Goal: Task Accomplishment & Management: Manage account settings

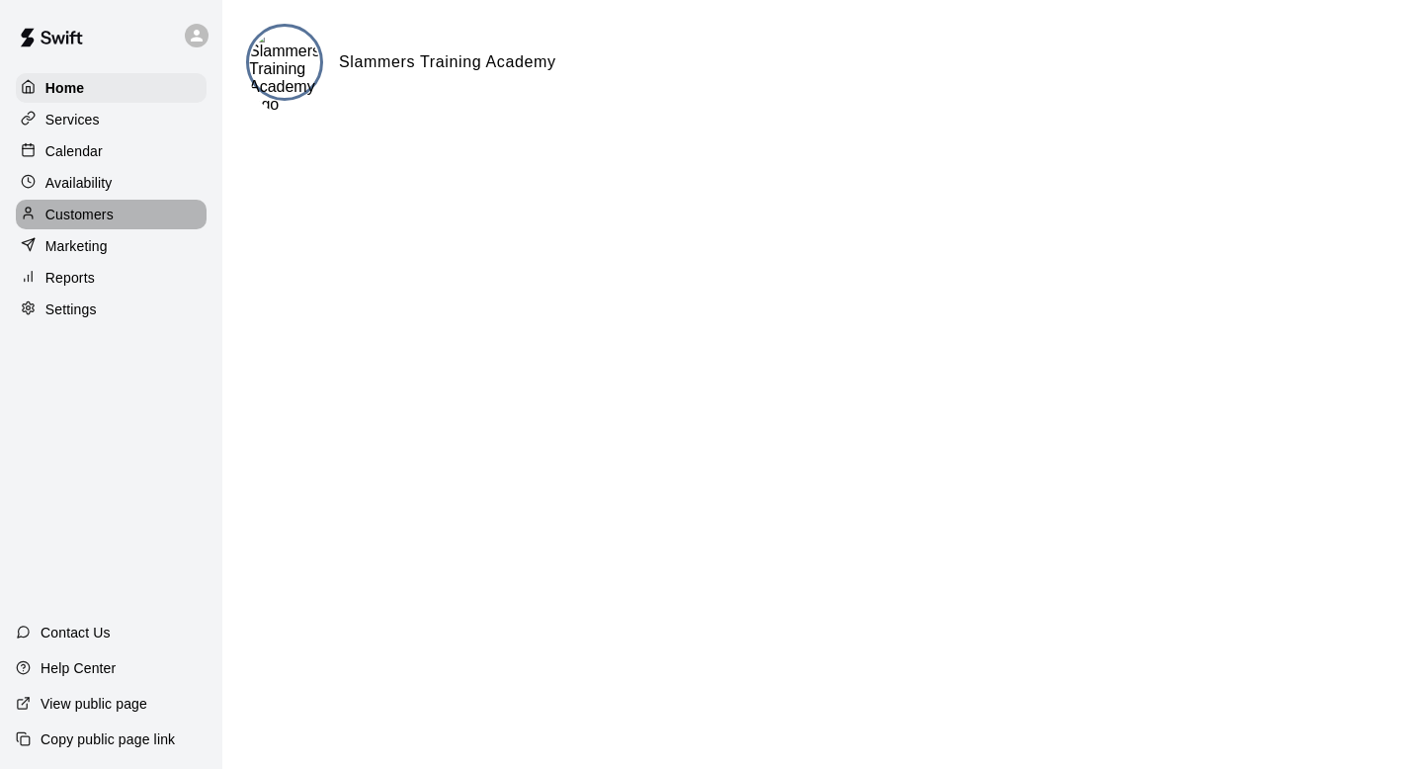
click at [118, 212] on div "Customers" at bounding box center [111, 215] width 191 height 30
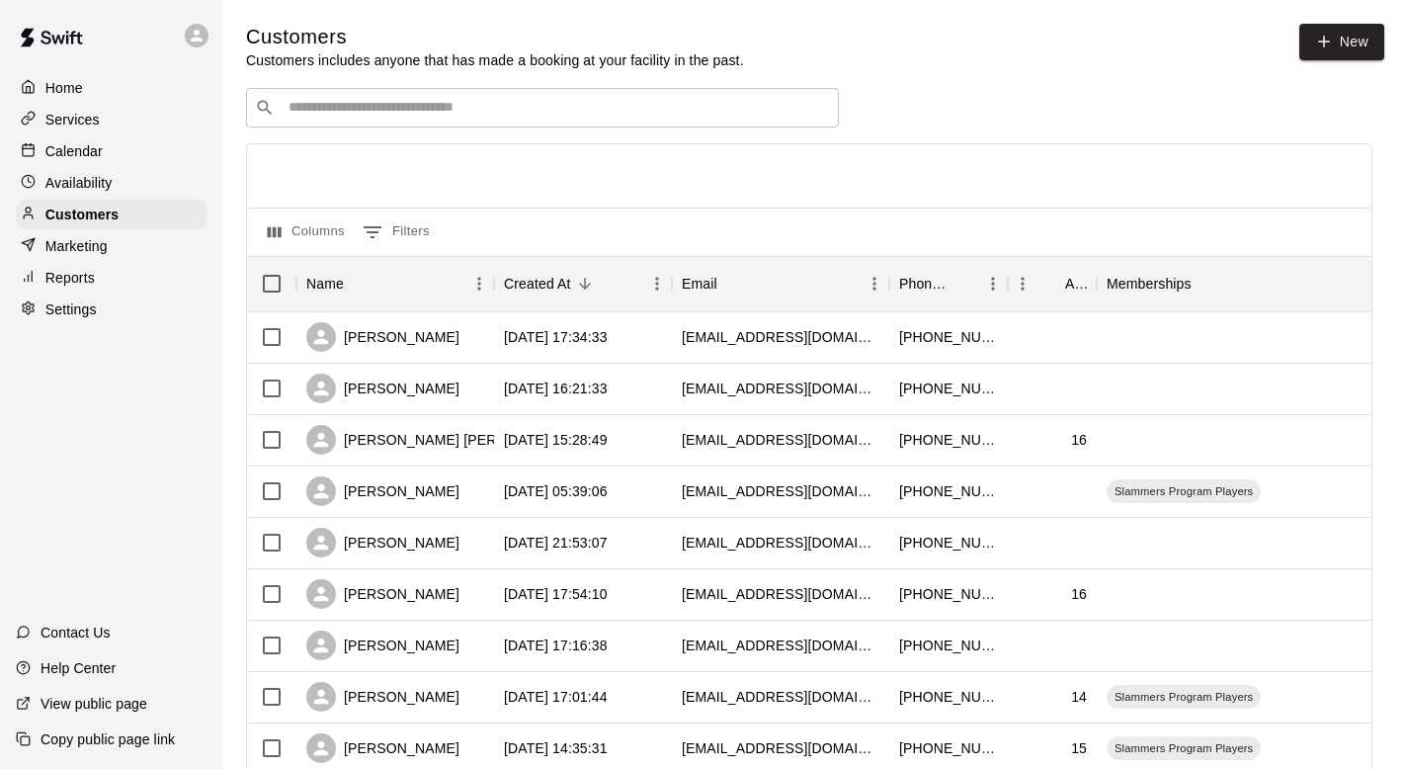
click at [457, 110] on input "Search customers by name or email" at bounding box center [556, 108] width 547 height 20
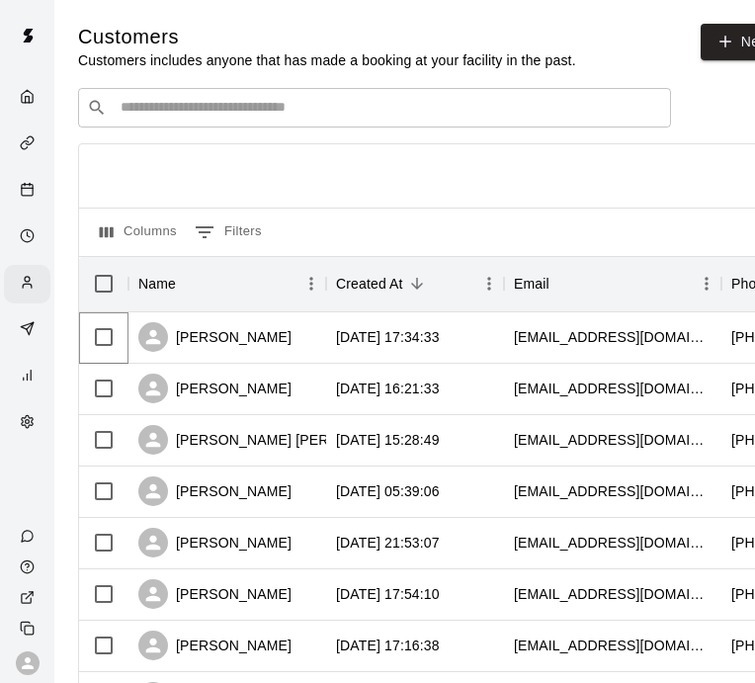
click at [182, 119] on div "​ ​" at bounding box center [374, 108] width 593 height 40
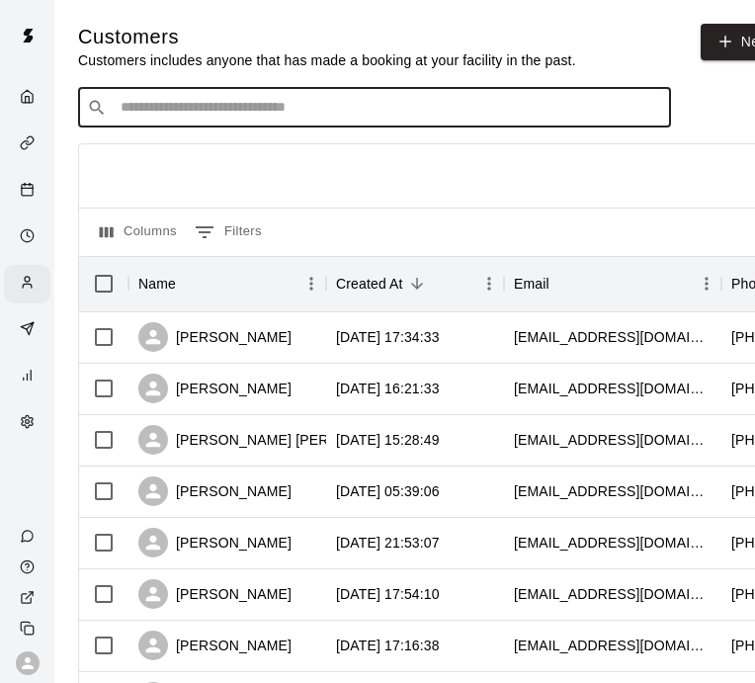
click at [249, 98] on div "​ ​" at bounding box center [374, 108] width 593 height 40
type input "******"
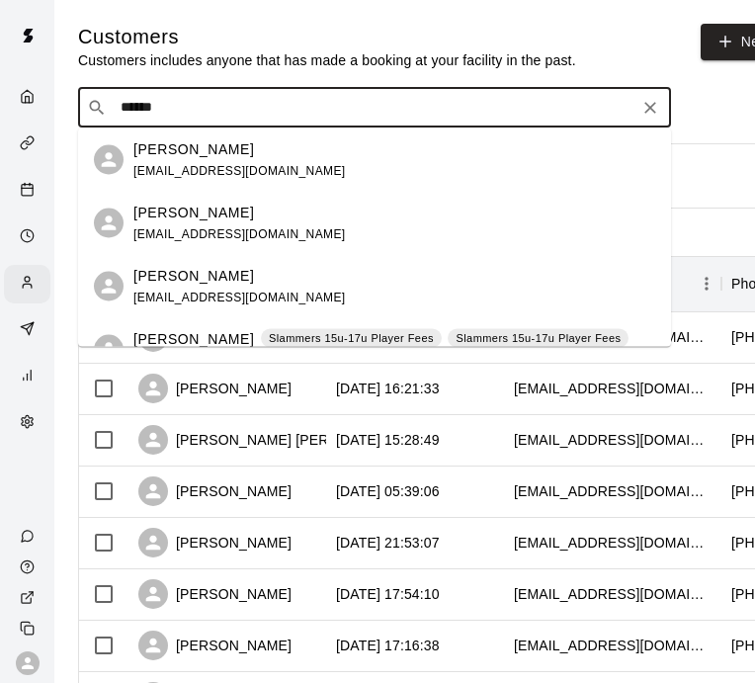
click at [258, 162] on div "[PERSON_NAME] [EMAIL_ADDRESS][DOMAIN_NAME]" at bounding box center [239, 159] width 212 height 42
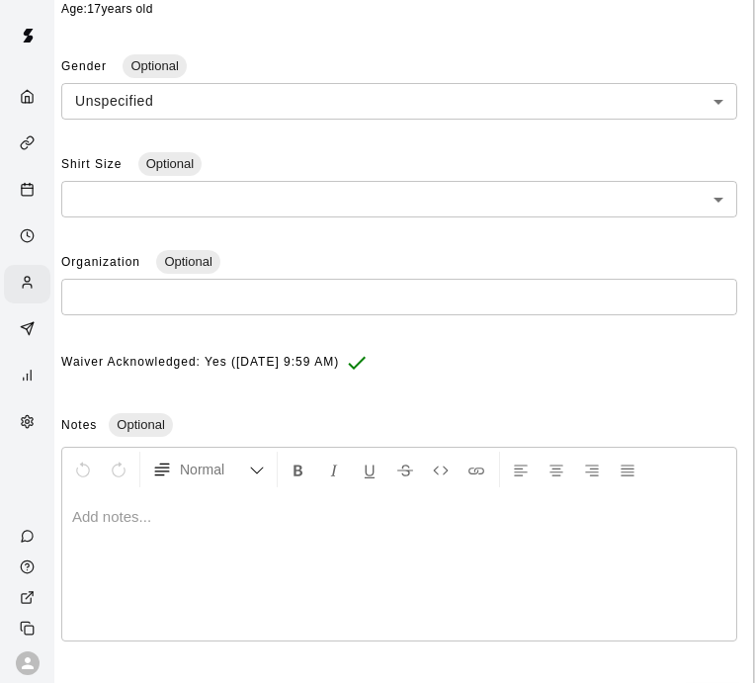
scroll to position [573, 33]
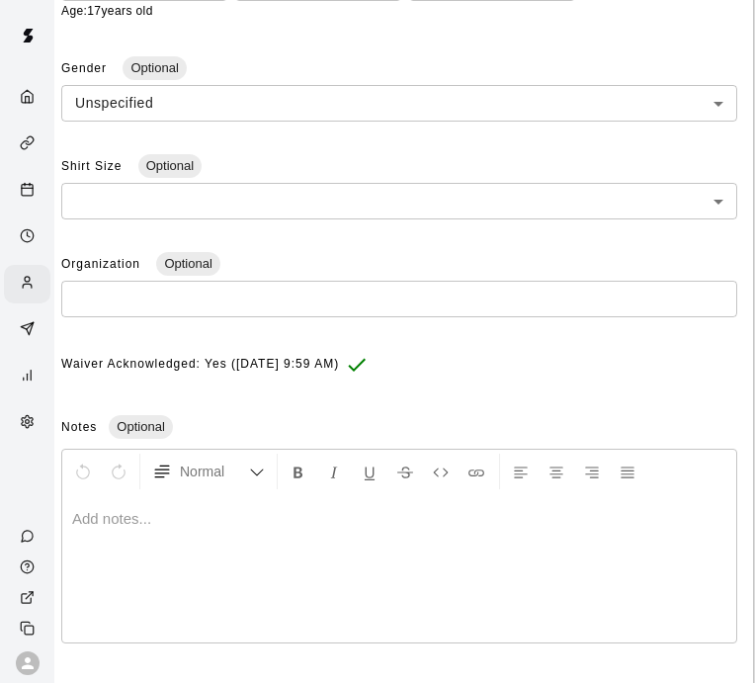
click at [325, 322] on div "Organization Optional ​" at bounding box center [399, 291] width 676 height 84
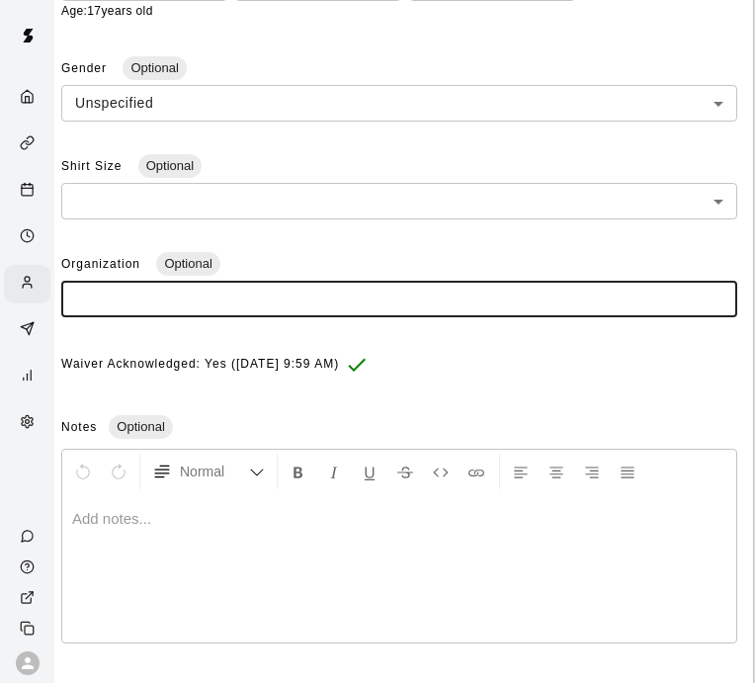
click at [314, 313] on input "text" at bounding box center [399, 299] width 676 height 37
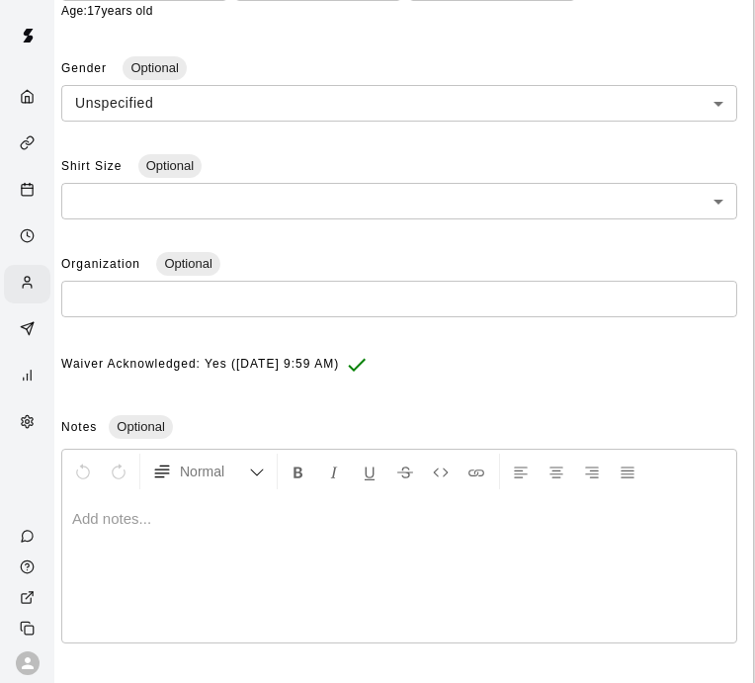
click at [288, 257] on div "Organization Optional ​" at bounding box center [399, 291] width 676 height 84
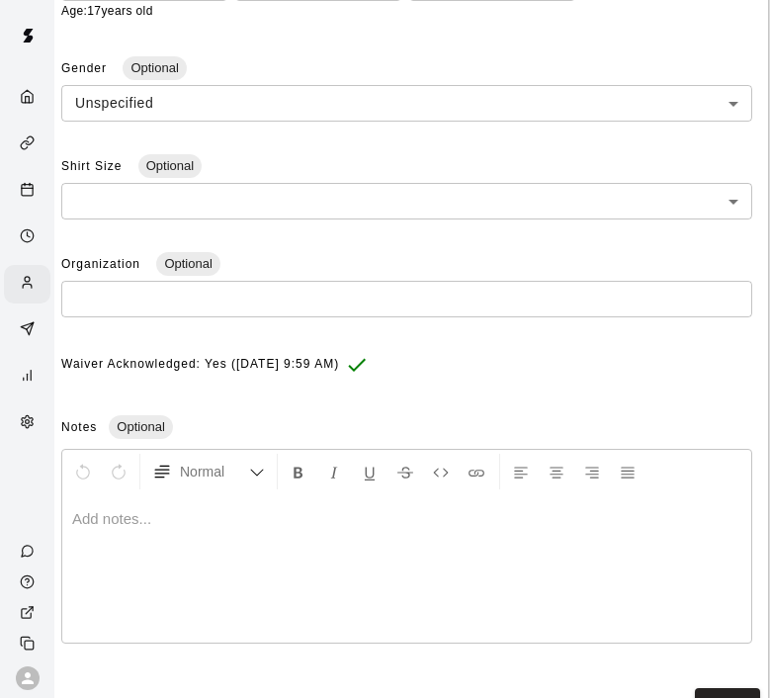
click at [237, 199] on body "**********" at bounding box center [352, 103] width 770 height 1352
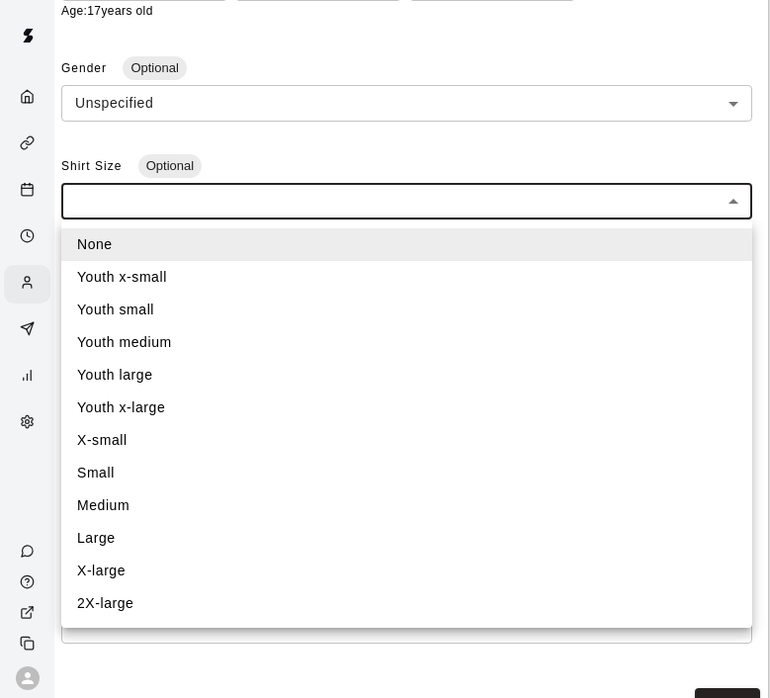
click at [237, 199] on div at bounding box center [385, 349] width 770 height 698
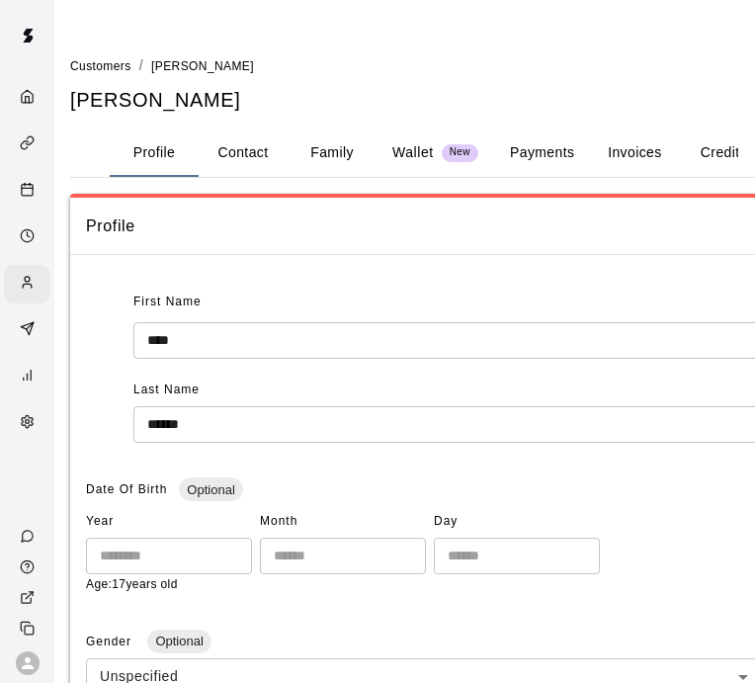
scroll to position [0, 0]
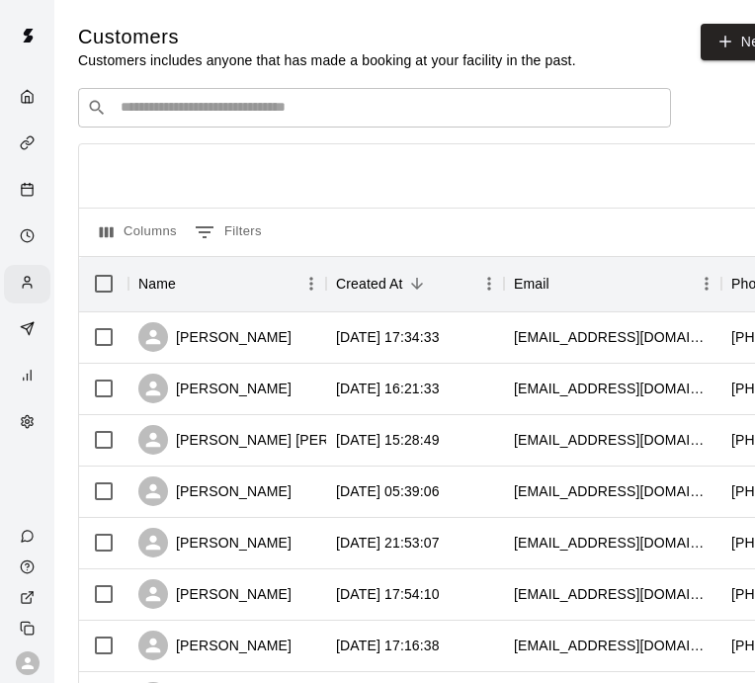
click at [228, 125] on div "​ ​" at bounding box center [374, 108] width 593 height 40
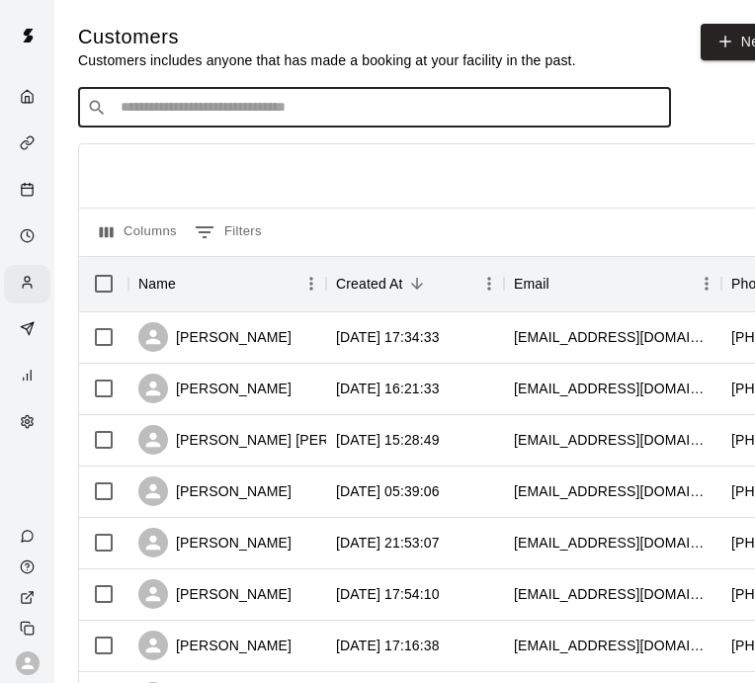
click at [228, 117] on input "Search customers by name or email" at bounding box center [388, 108] width 547 height 20
type input "****"
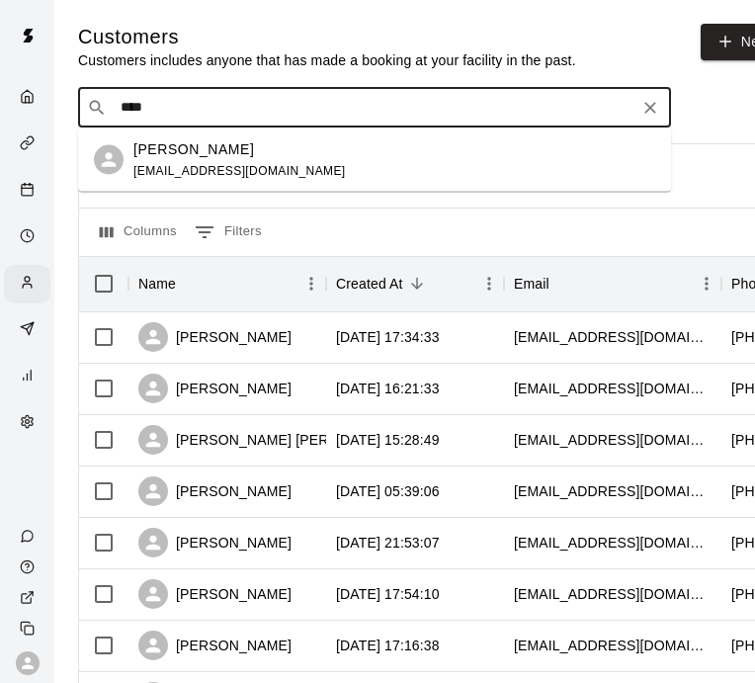
click at [242, 156] on div "[PERSON_NAME]" at bounding box center [239, 148] width 212 height 21
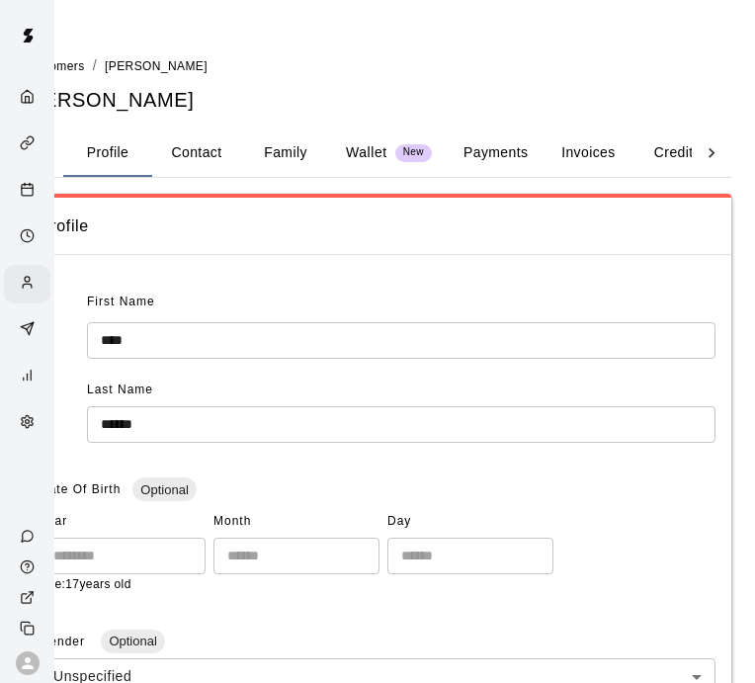
click at [187, 158] on button "Contact" at bounding box center [196, 152] width 89 height 47
select select "**"
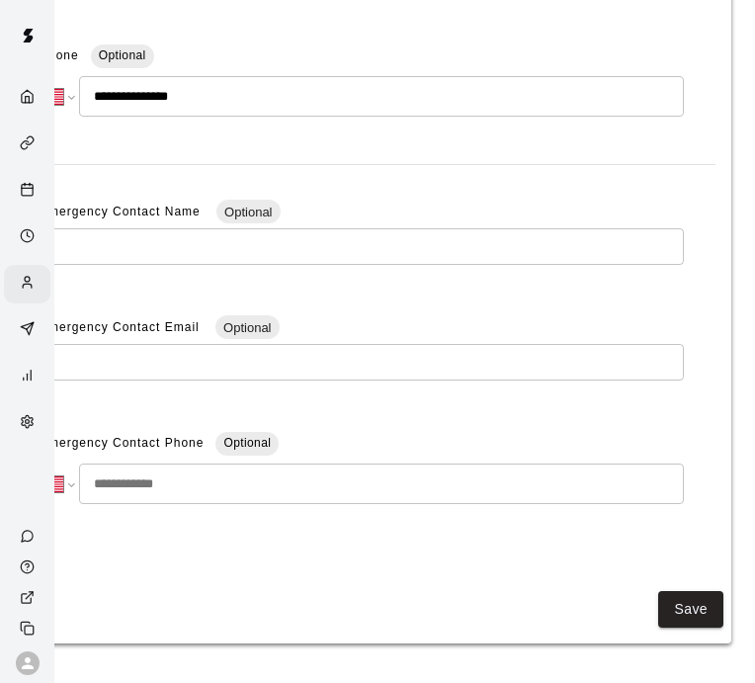
scroll to position [0, 69]
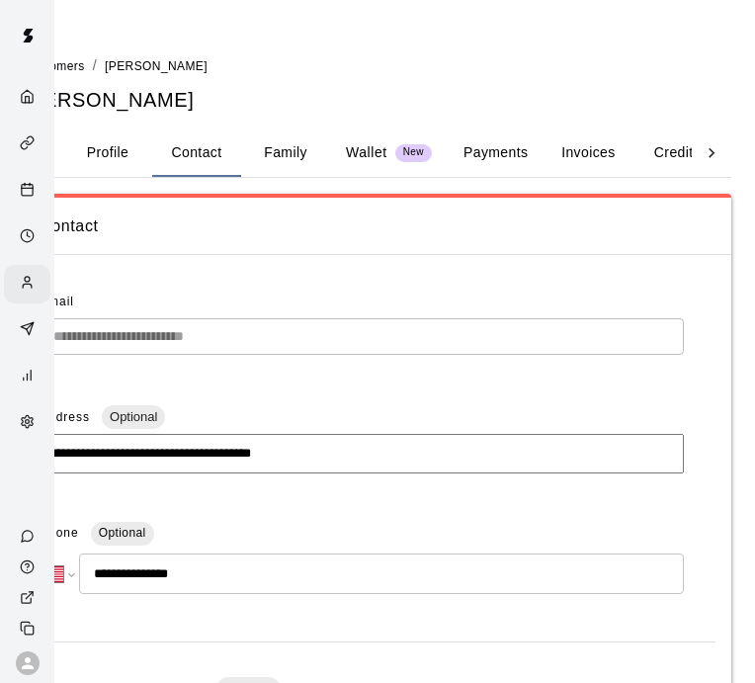
click at [112, 161] on button "Profile" at bounding box center [107, 152] width 89 height 47
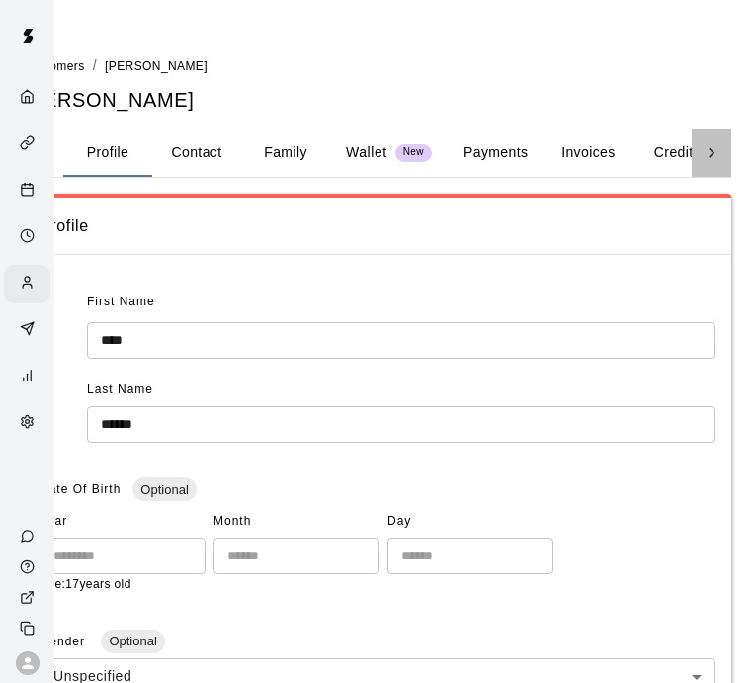
click at [712, 151] on icon at bounding box center [711, 152] width 6 height 10
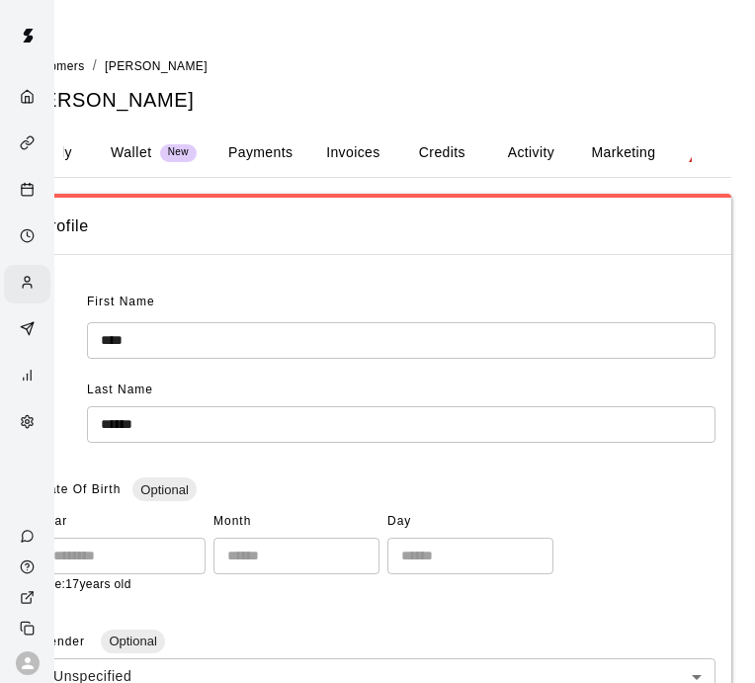
scroll to position [0, 303]
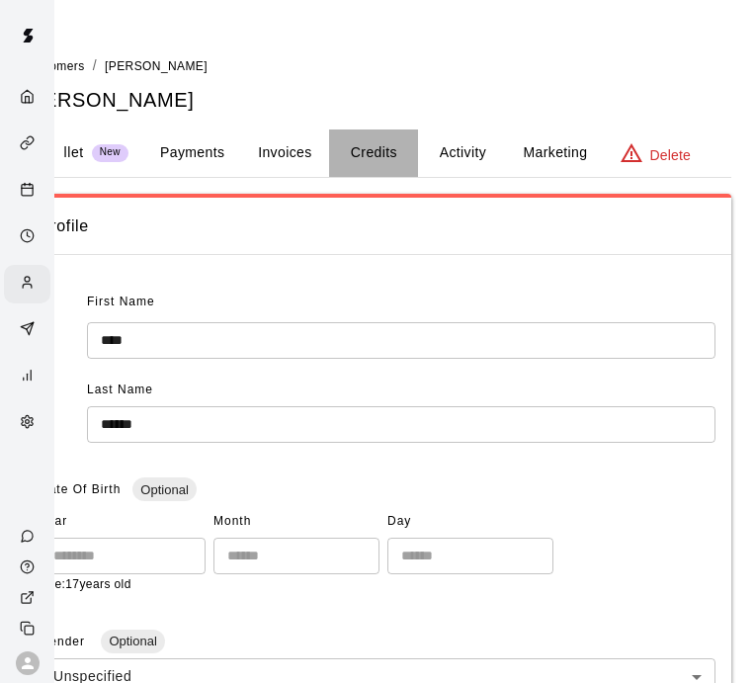
click at [356, 157] on button "Credits" at bounding box center [373, 152] width 89 height 47
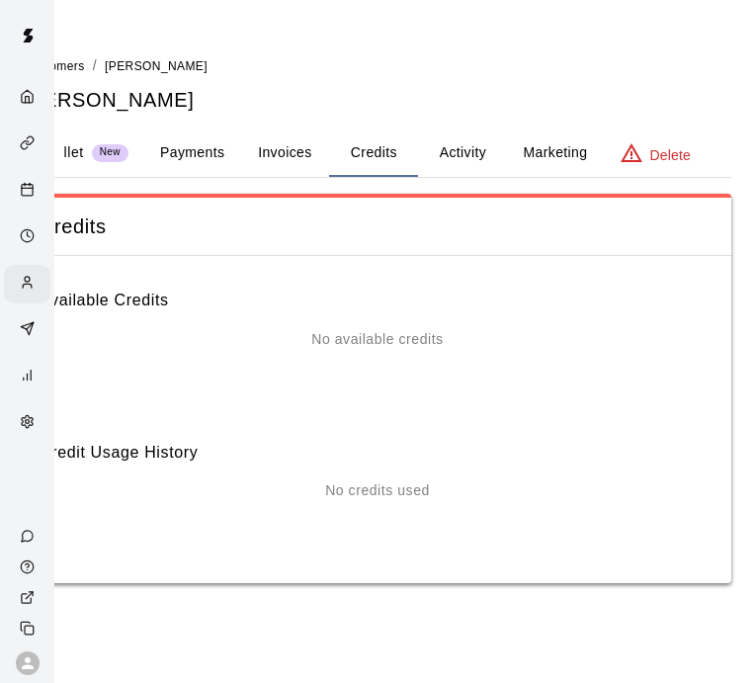
scroll to position [0, 54]
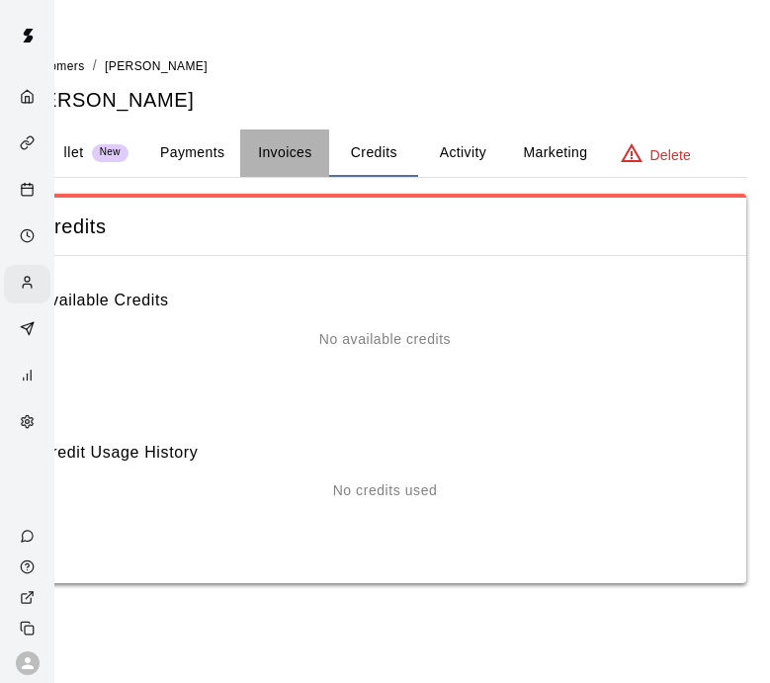
click at [290, 157] on button "Invoices" at bounding box center [284, 152] width 89 height 47
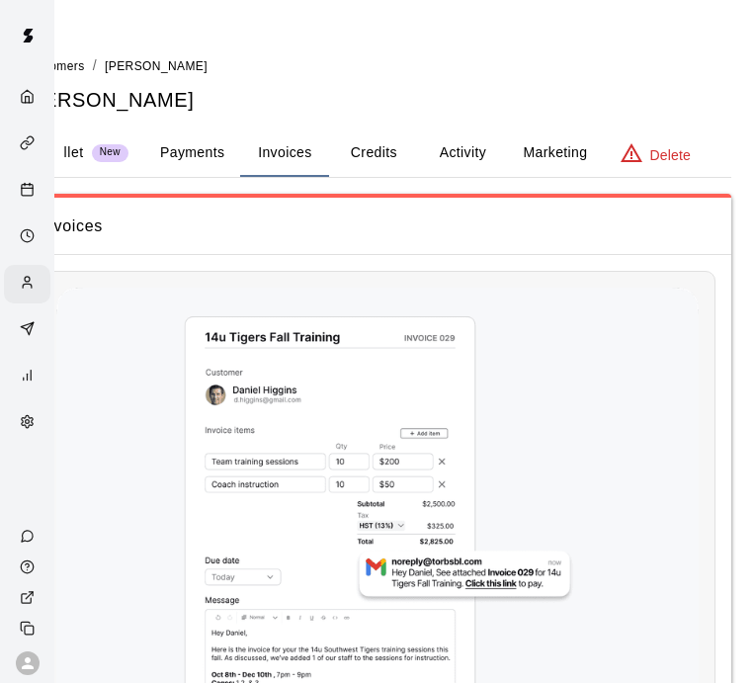
scroll to position [3, 54]
